Goal: Information Seeking & Learning: Check status

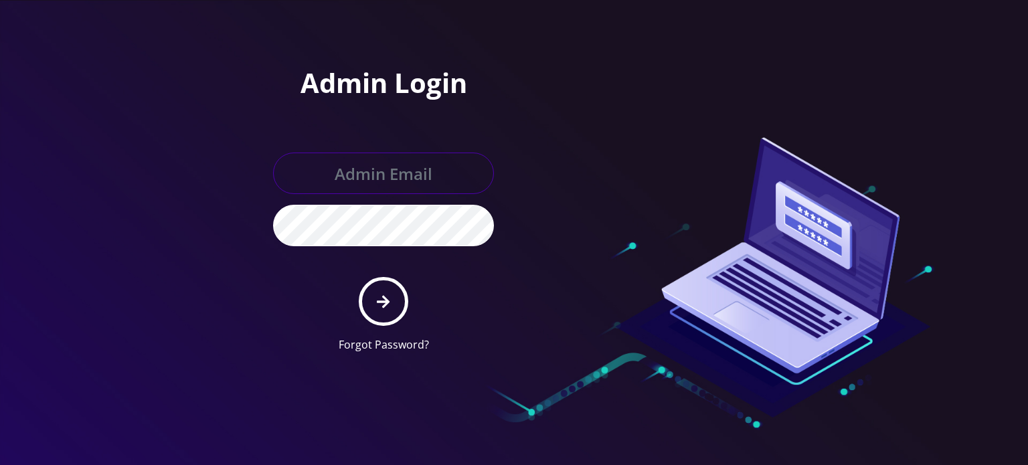
type input "[EMAIL_ADDRESS][DOMAIN_NAME]"
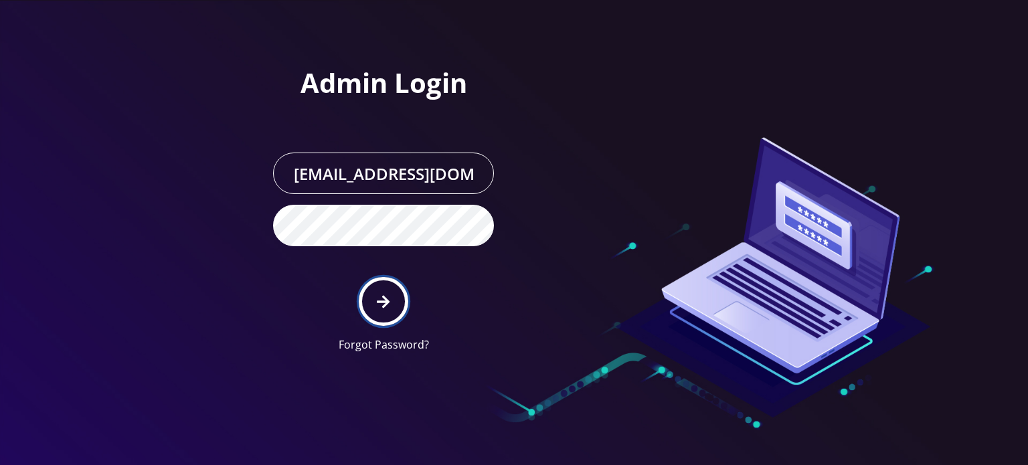
click at [389, 313] on button "submit" at bounding box center [383, 301] width 49 height 49
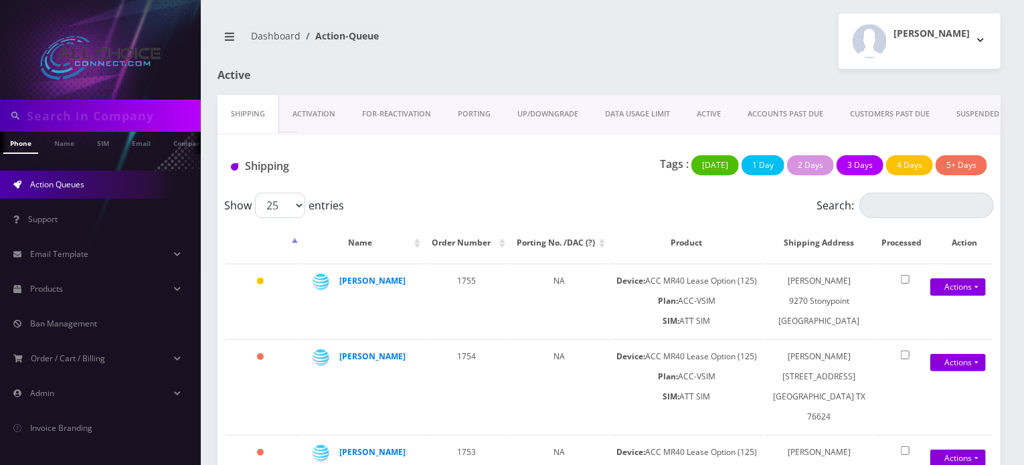
click at [104, 122] on input "text" at bounding box center [112, 115] width 171 height 25
paste input "Montez"
type input "Montez"
click at [58, 141] on link "Name" at bounding box center [64, 143] width 33 height 22
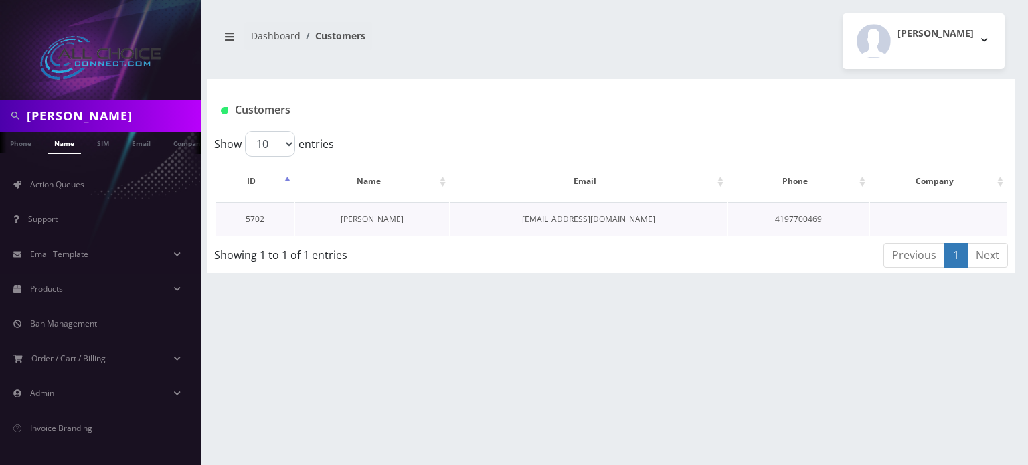
click at [367, 218] on link "[PERSON_NAME]" at bounding box center [372, 219] width 63 height 11
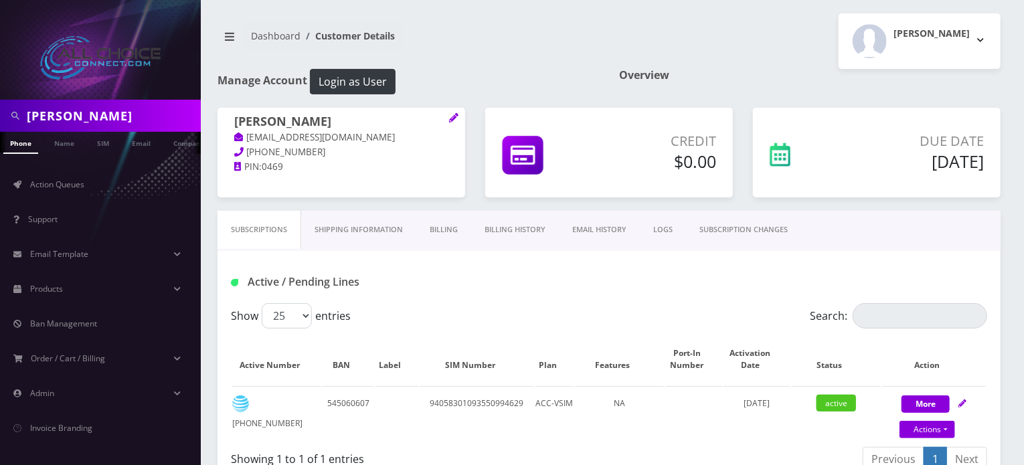
click at [501, 226] on link "Billing History" at bounding box center [515, 230] width 88 height 38
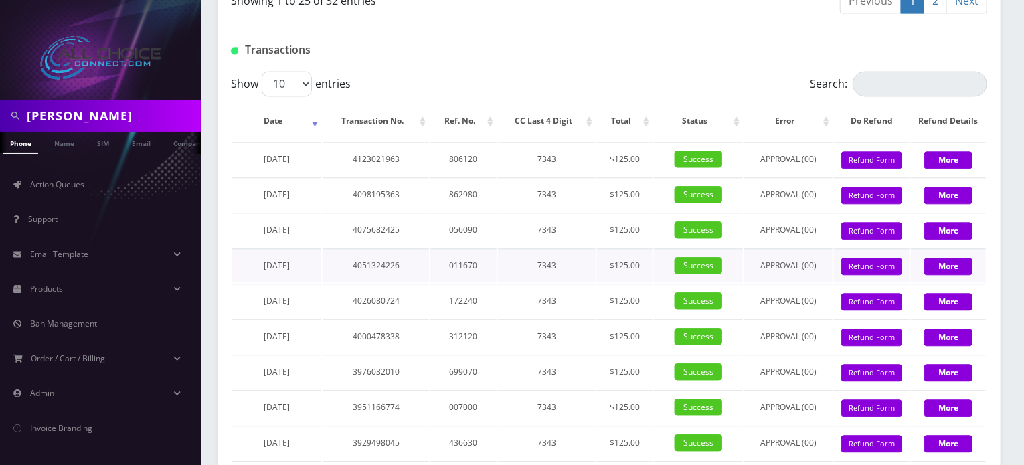
scroll to position [1420, 0]
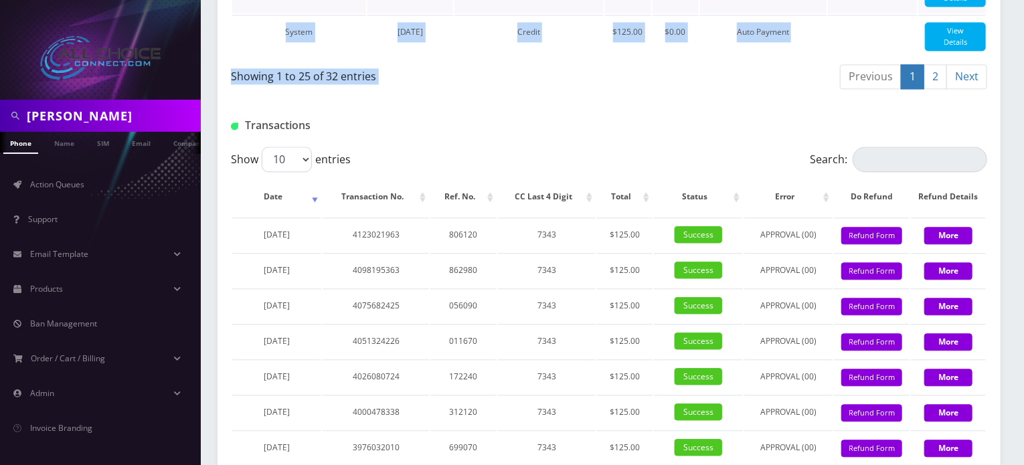
drag, startPoint x: 639, startPoint y: 115, endPoint x: 253, endPoint y: 31, distance: 394.5
drag, startPoint x: 252, startPoint y: 29, endPoint x: 508, endPoint y: 136, distance: 277.8
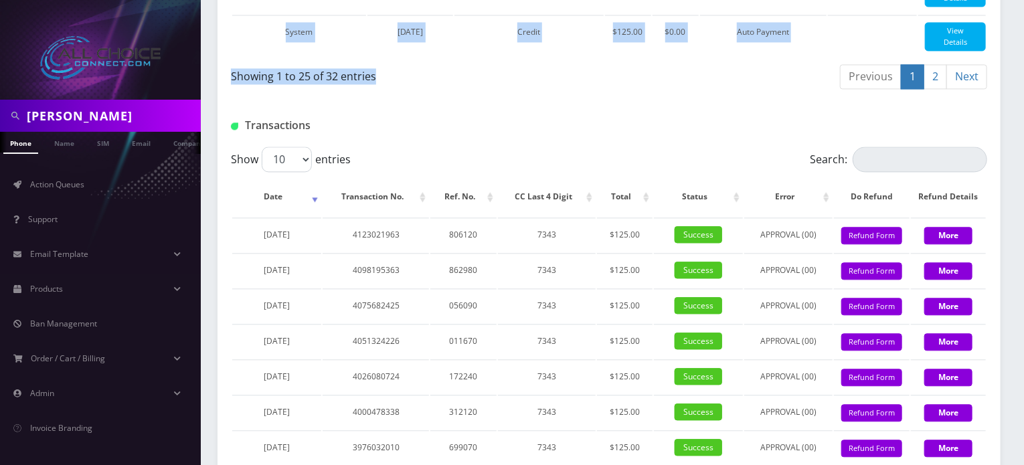
click at [508, 84] on div "Showing 1 to 25 of 32 entries" at bounding box center [415, 73] width 368 height 21
drag, startPoint x: 412, startPoint y: 144, endPoint x: 234, endPoint y: 20, distance: 217.4
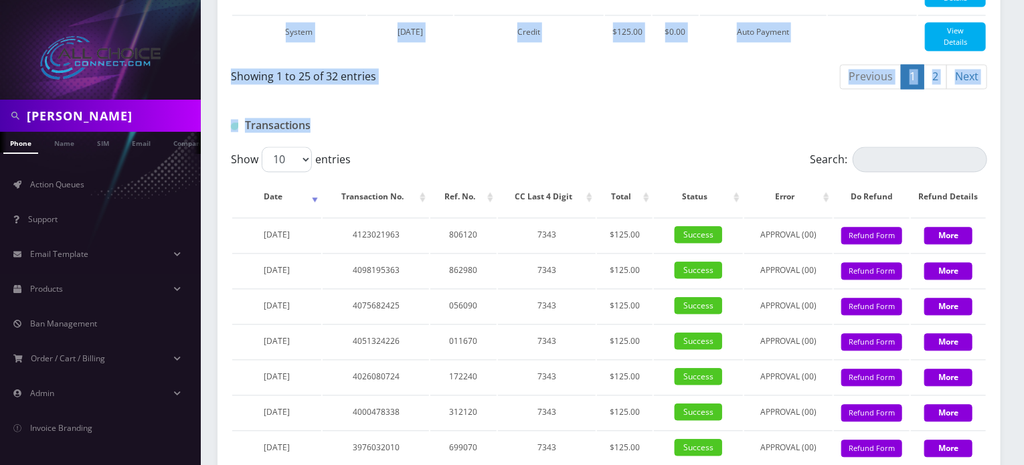
drag, startPoint x: 246, startPoint y: 26, endPoint x: 485, endPoint y: 150, distance: 269.1
click at [485, 147] on div "Transactions" at bounding box center [609, 120] width 783 height 52
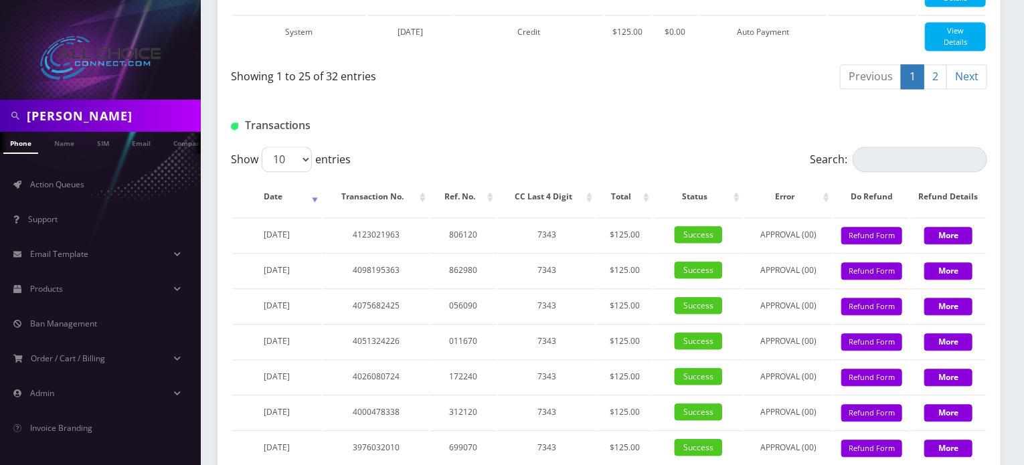
click at [509, 172] on div "Show 10 25 50 100 entries" at bounding box center [515, 159] width 568 height 25
click at [560, 147] on div "Transactions" at bounding box center [609, 120] width 783 height 52
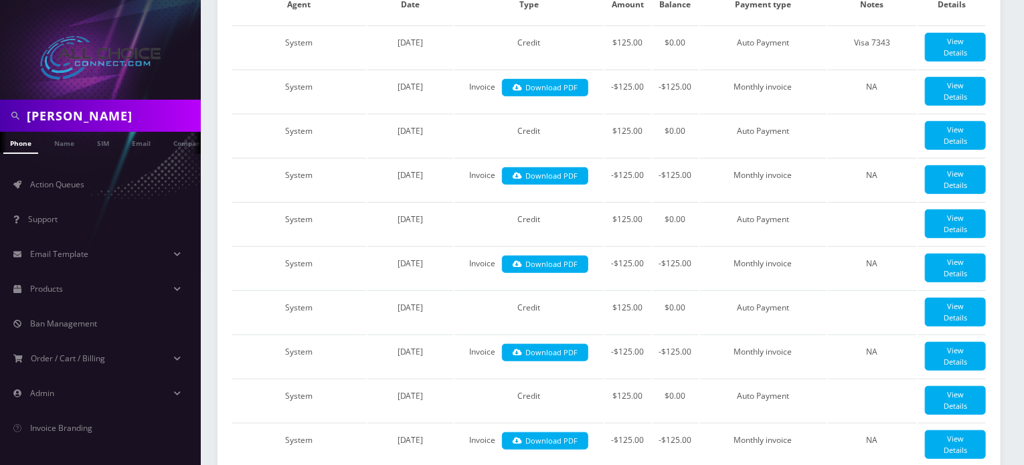
scroll to position [0, 0]
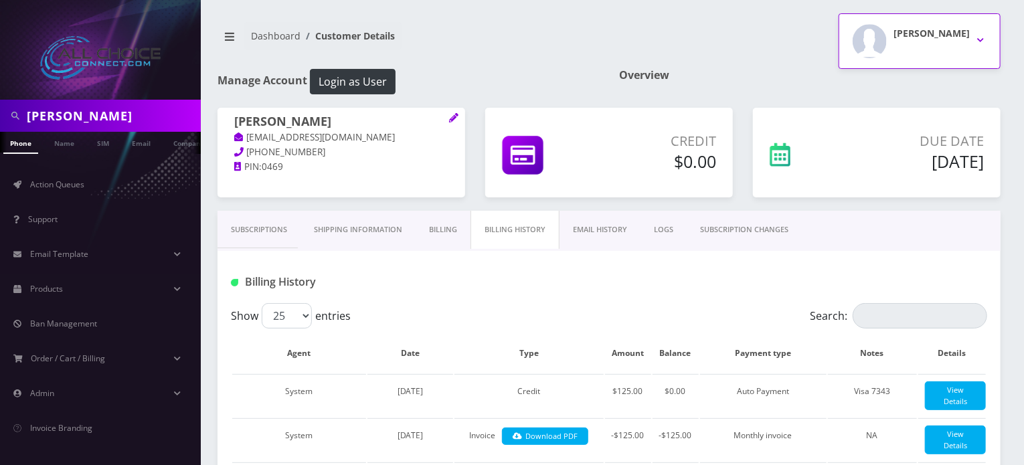
click at [972, 39] on button "Rob W" at bounding box center [920, 41] width 162 height 56
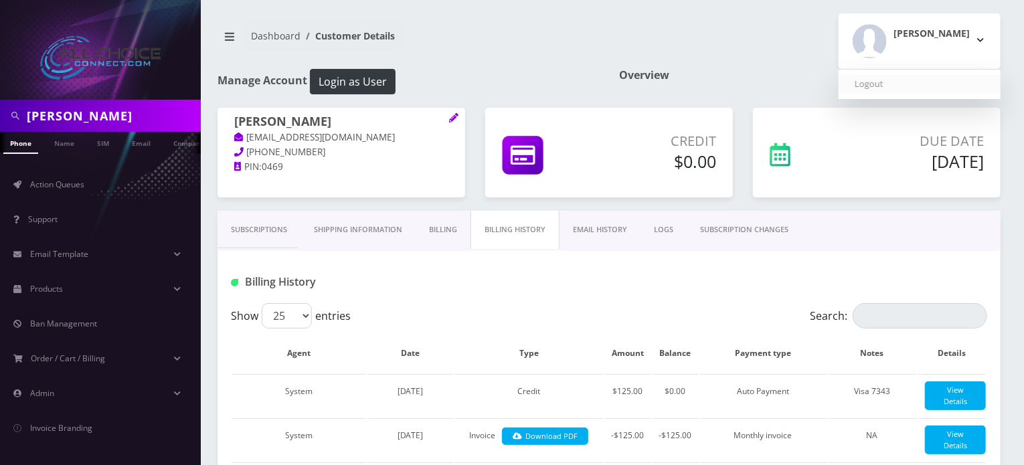
drag, startPoint x: 930, startPoint y: 86, endPoint x: 919, endPoint y: 86, distance: 10.7
click at [928, 86] on link "Logout" at bounding box center [920, 84] width 162 height 19
